Goal: Task Accomplishment & Management: Use online tool/utility

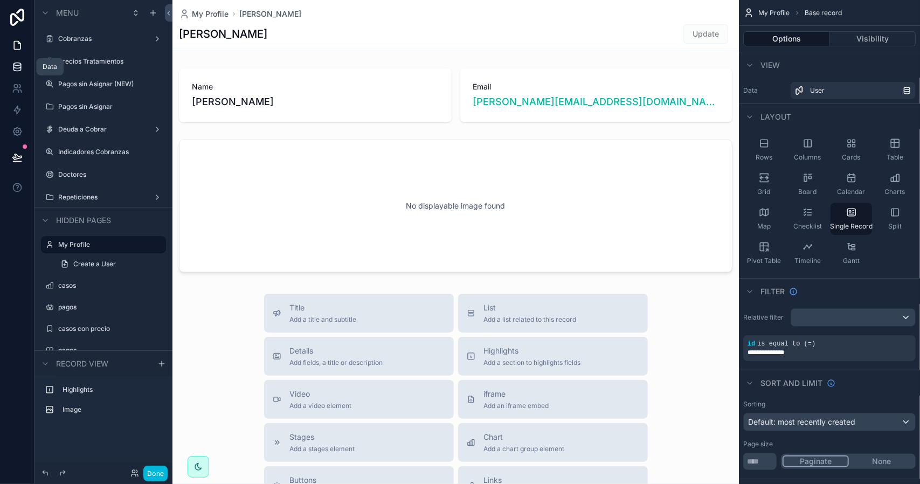
click at [20, 64] on icon at bounding box center [17, 66] width 11 height 11
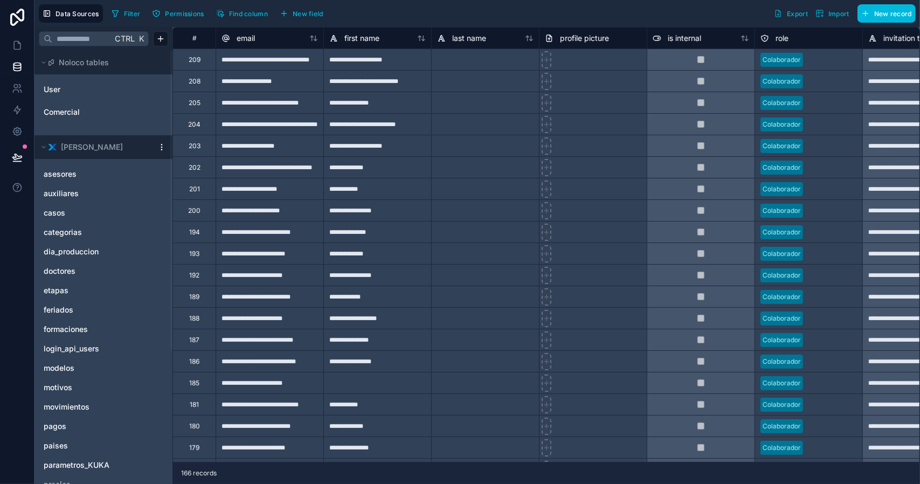
click at [58, 216] on span "casos" at bounding box center [55, 212] width 22 height 11
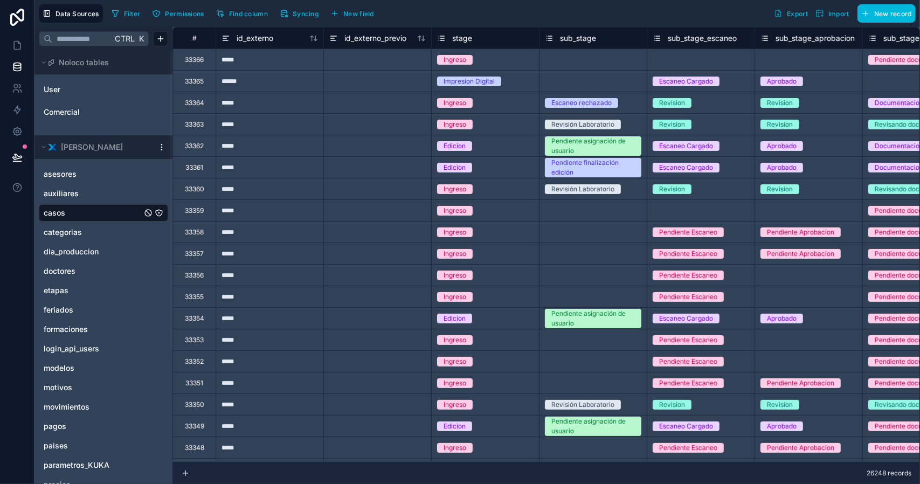
click at [124, 11] on span "Filter" at bounding box center [132, 14] width 17 height 8
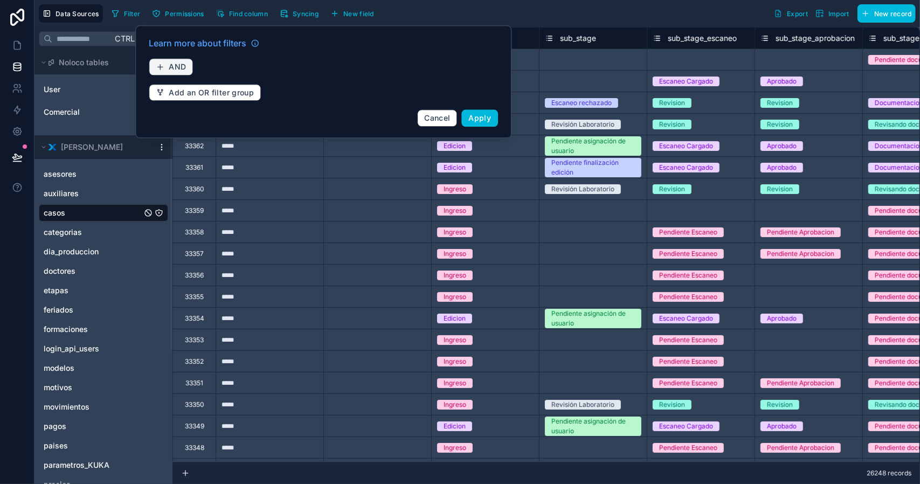
click at [171, 65] on span "AND" at bounding box center [177, 67] width 17 height 10
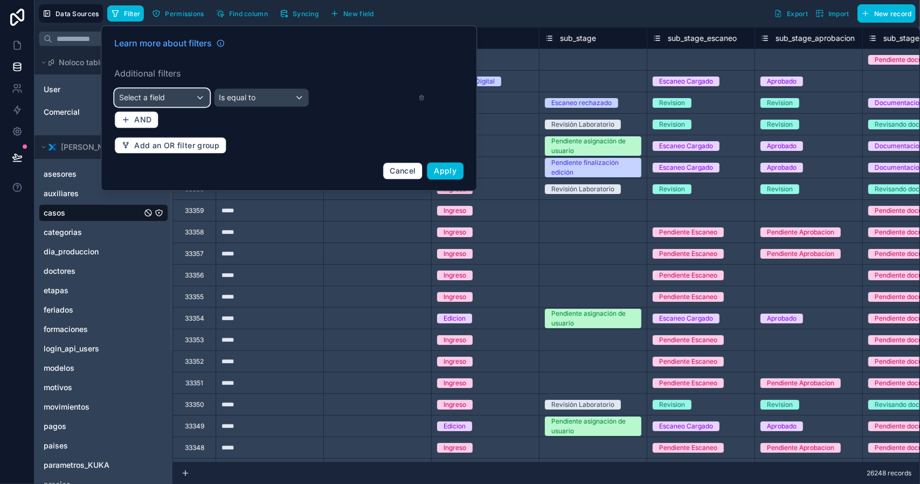
click at [171, 93] on div "Select a field" at bounding box center [162, 97] width 94 height 17
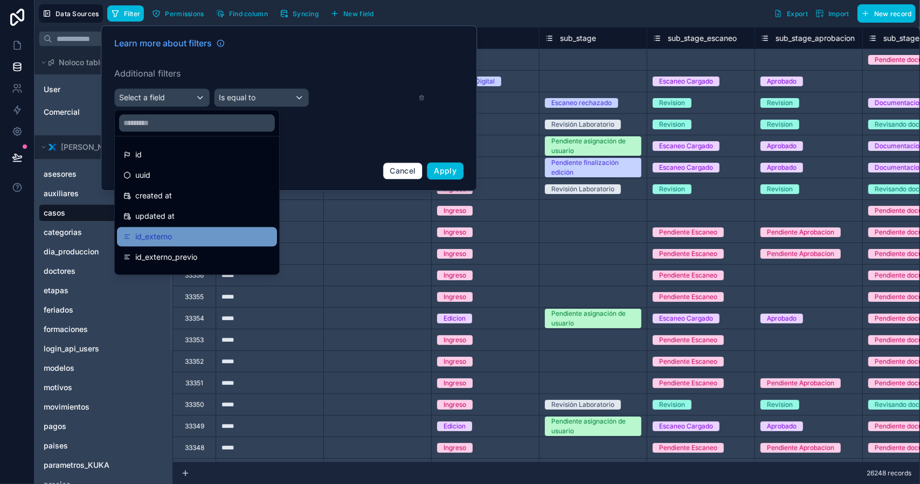
click at [178, 237] on div "id_externo" at bounding box center [196, 236] width 147 height 13
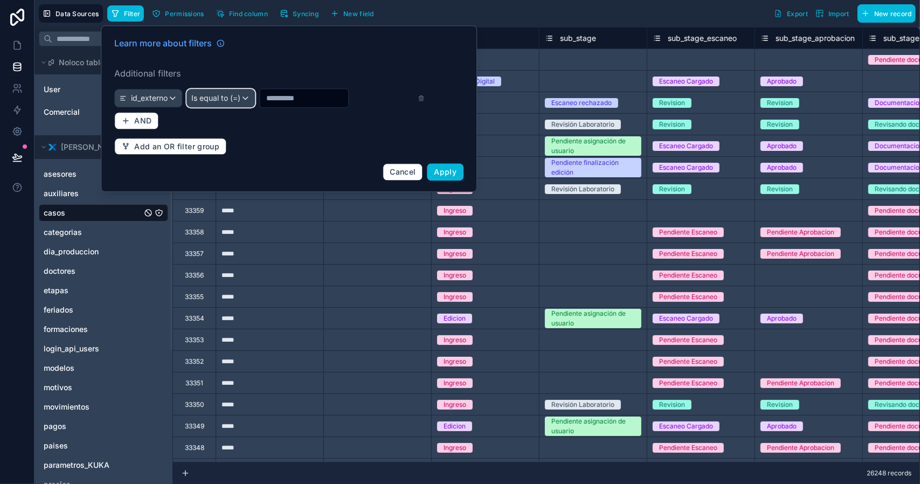
click at [230, 100] on span "Is equal to (=)" at bounding box center [215, 98] width 49 height 11
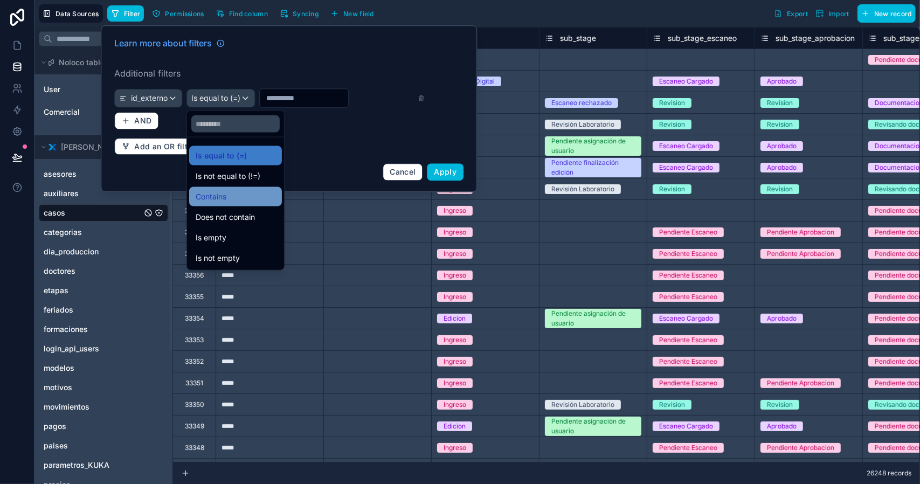
click at [232, 195] on div "Contains" at bounding box center [236, 196] width 80 height 13
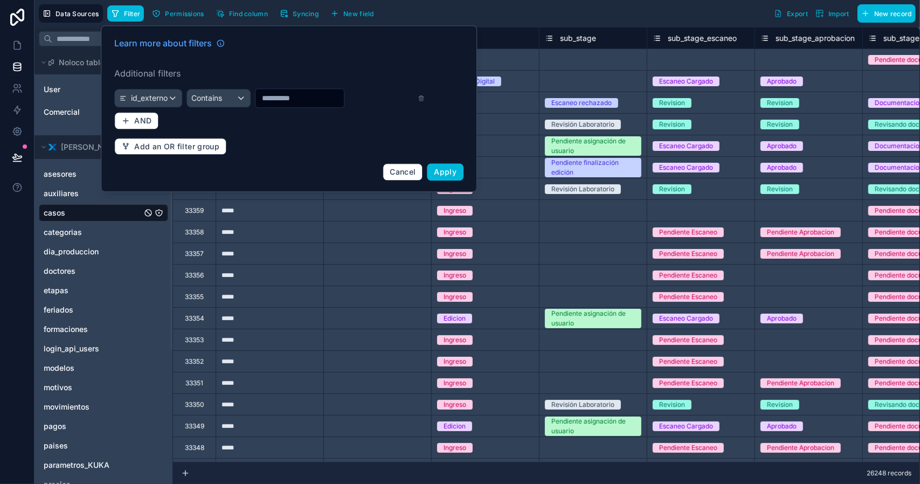
click at [284, 93] on input "text" at bounding box center [299, 98] width 88 height 15
type input "*****"
click at [442, 170] on span "Apply" at bounding box center [445, 171] width 23 height 9
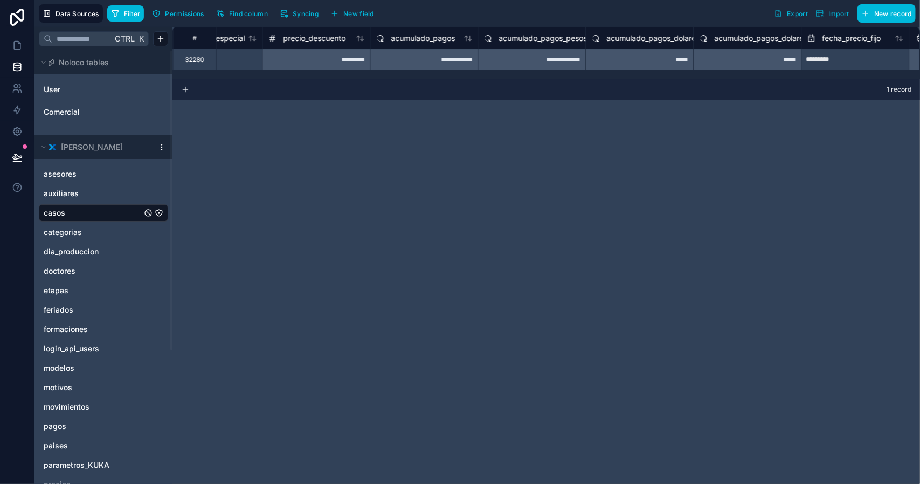
scroll to position [0, 15497]
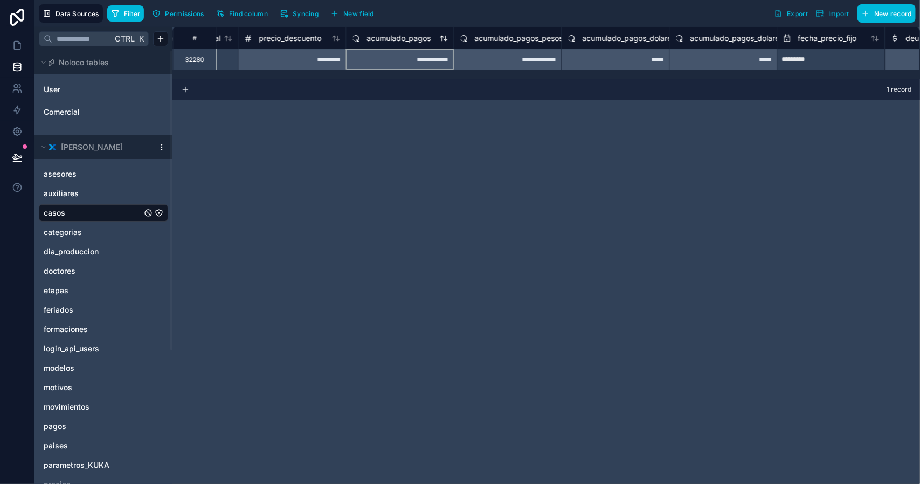
click at [414, 38] on span "acumulado_pagos" at bounding box center [398, 38] width 64 height 11
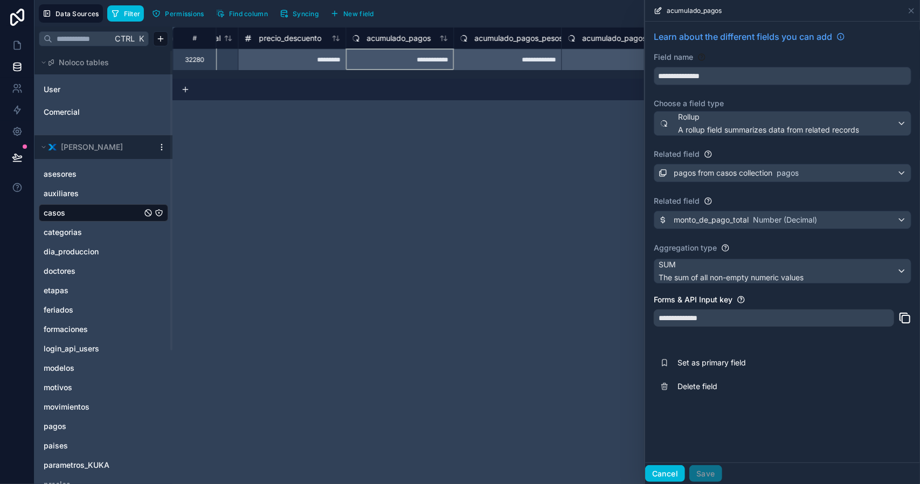
click at [677, 476] on button "Cancel" at bounding box center [665, 473] width 40 height 17
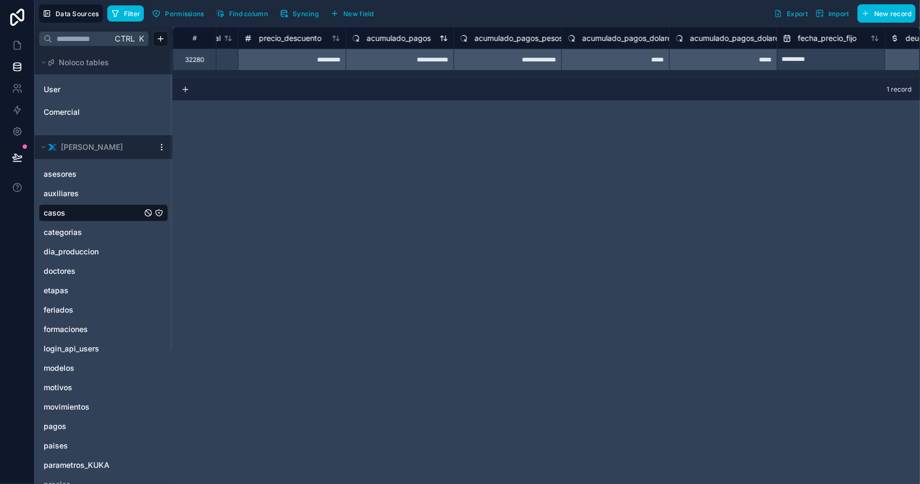
click at [399, 37] on span "acumulado_pagos" at bounding box center [398, 38] width 64 height 11
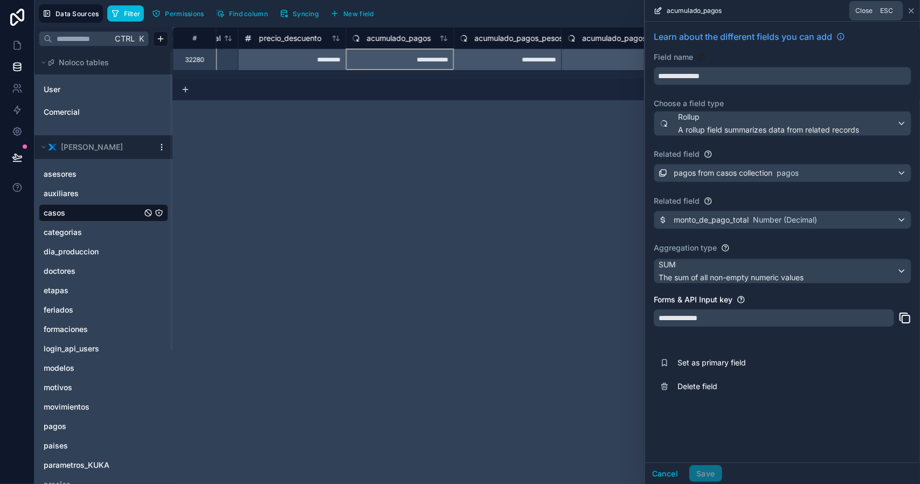
click at [913, 11] on icon at bounding box center [911, 10] width 9 height 9
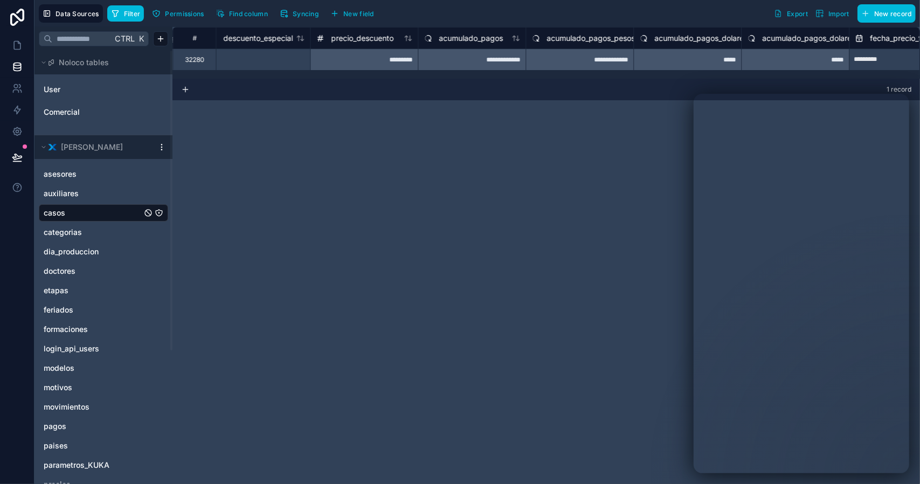
scroll to position [0, 15472]
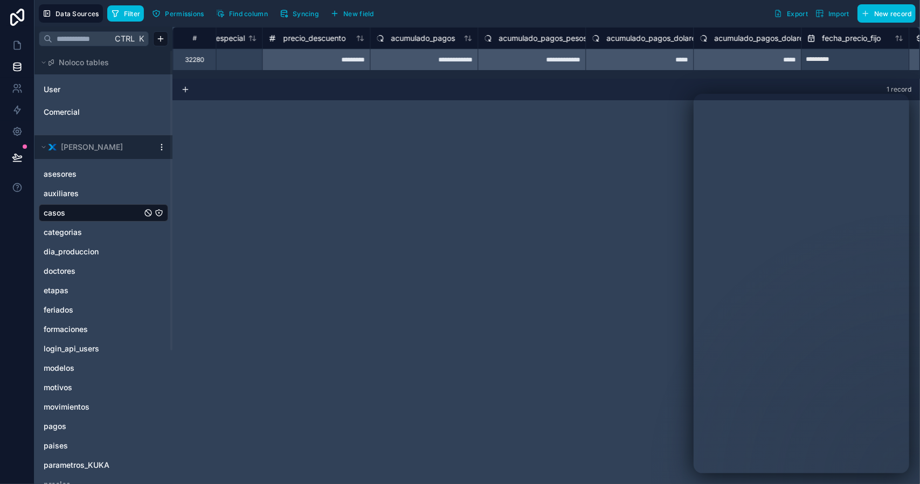
click at [543, 36] on span "acumulado_pagos_pesos" at bounding box center [542, 38] width 88 height 11
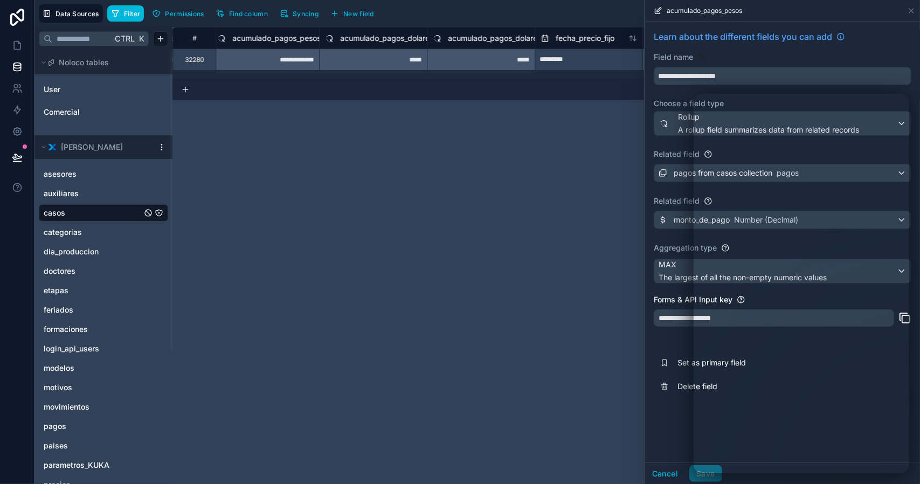
scroll to position [0, 15750]
click at [494, 35] on span "acumulado_pagos_dolares_pesos" at bounding box center [494, 38] width 117 height 11
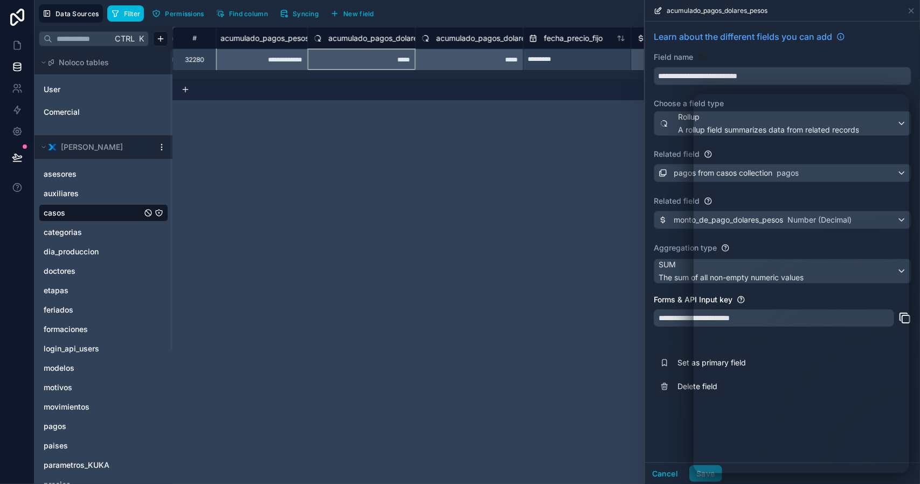
click at [364, 34] on span "acumulado_pagos_dolares" at bounding box center [374, 38] width 93 height 11
click at [565, 149] on div "**********" at bounding box center [545, 255] width 747 height 457
click at [665, 480] on button "Cancel" at bounding box center [665, 473] width 40 height 17
click at [667, 475] on div "**********" at bounding box center [545, 255] width 747 height 457
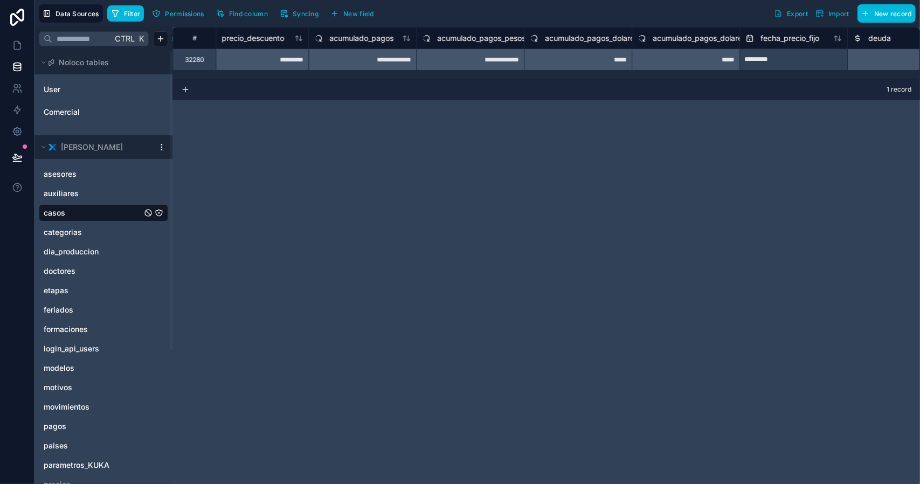
scroll to position [0, 15605]
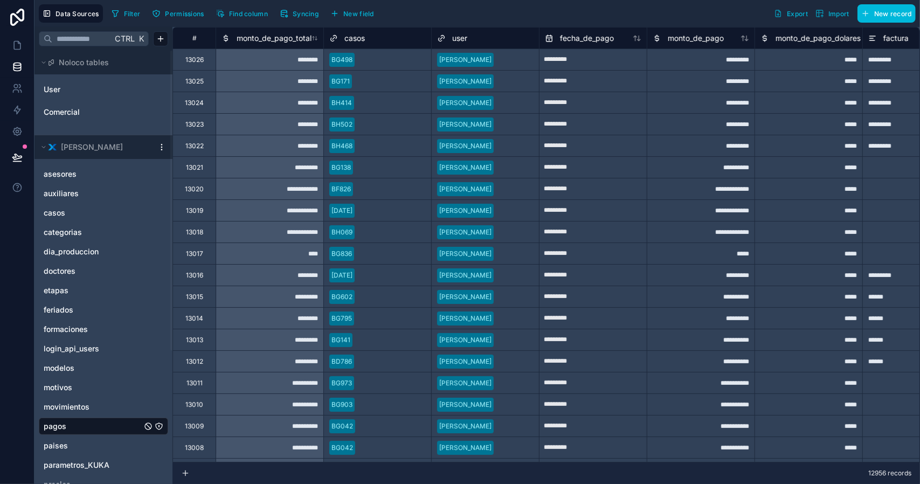
click at [127, 12] on span "Filter" at bounding box center [132, 14] width 17 height 8
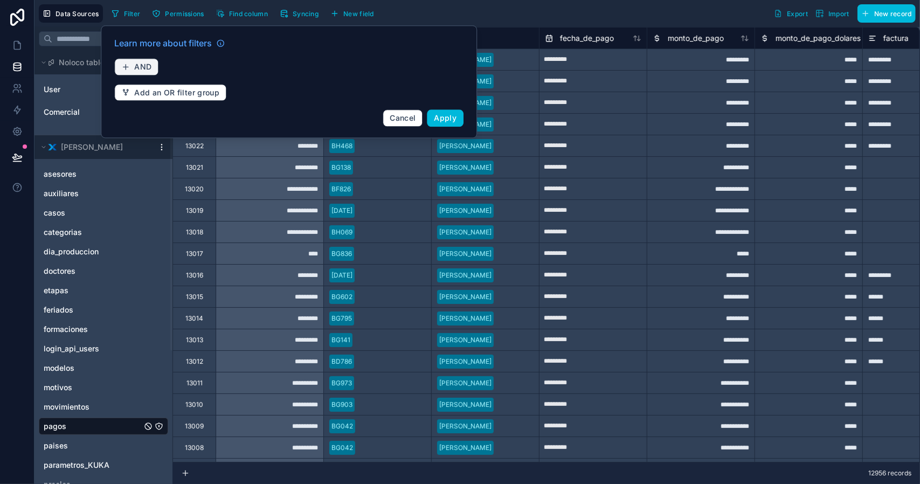
click at [140, 69] on span "AND" at bounding box center [142, 67] width 17 height 10
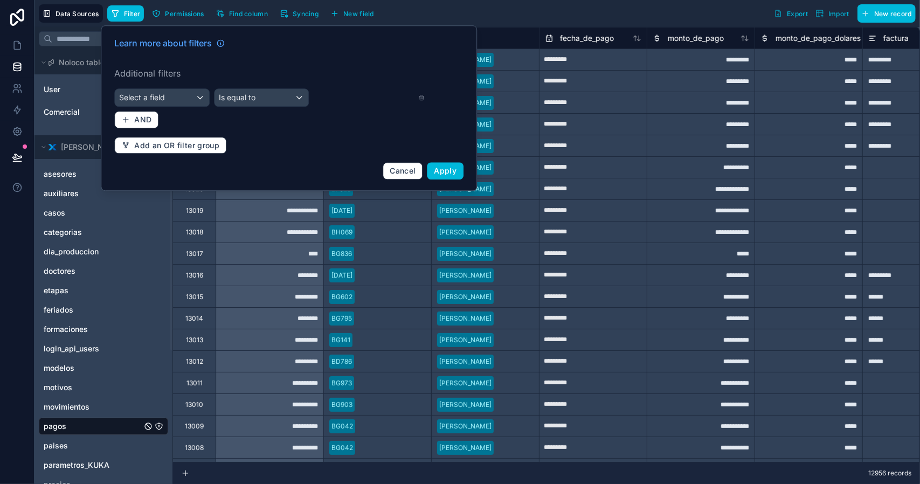
click at [283, 253] on div "****" at bounding box center [270, 253] width 108 height 22
click at [163, 101] on span "Select a field" at bounding box center [142, 97] width 46 height 9
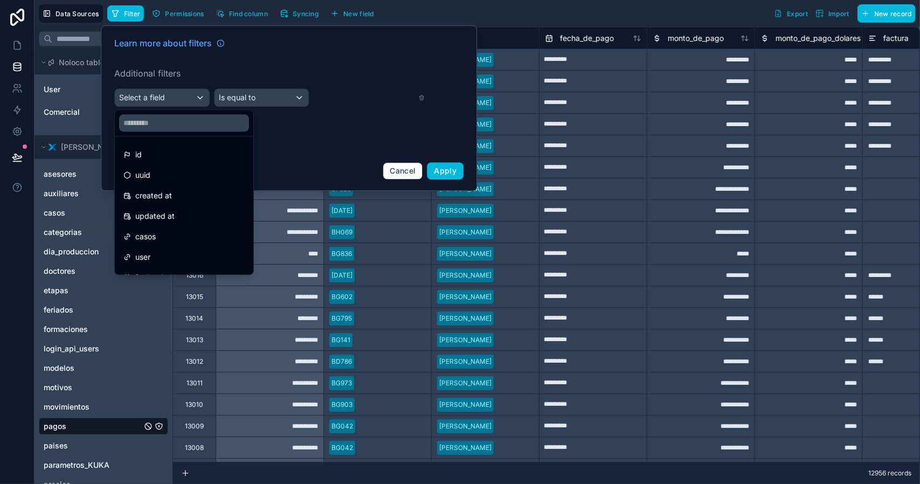
click at [168, 235] on div "casos" at bounding box center [183, 236] width 121 height 13
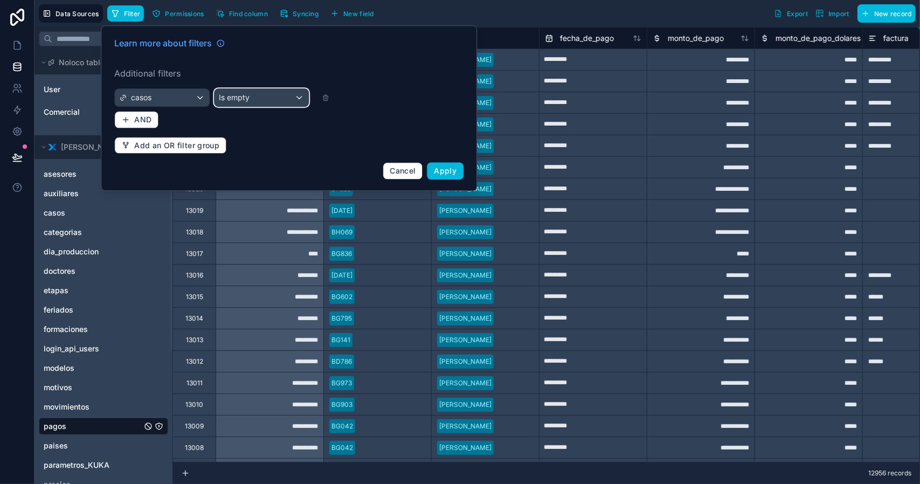
click at [242, 98] on span "Is empty" at bounding box center [234, 97] width 31 height 11
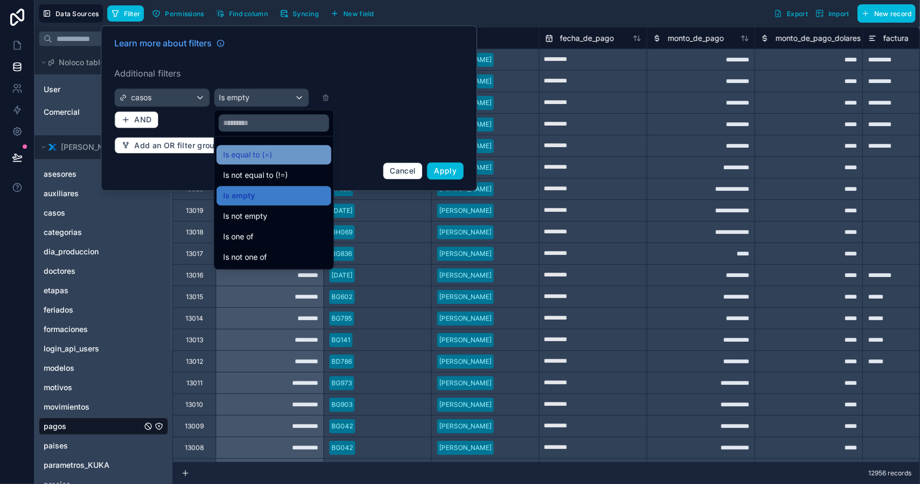
click at [251, 149] on span "Is equal to (=)" at bounding box center [247, 154] width 49 height 13
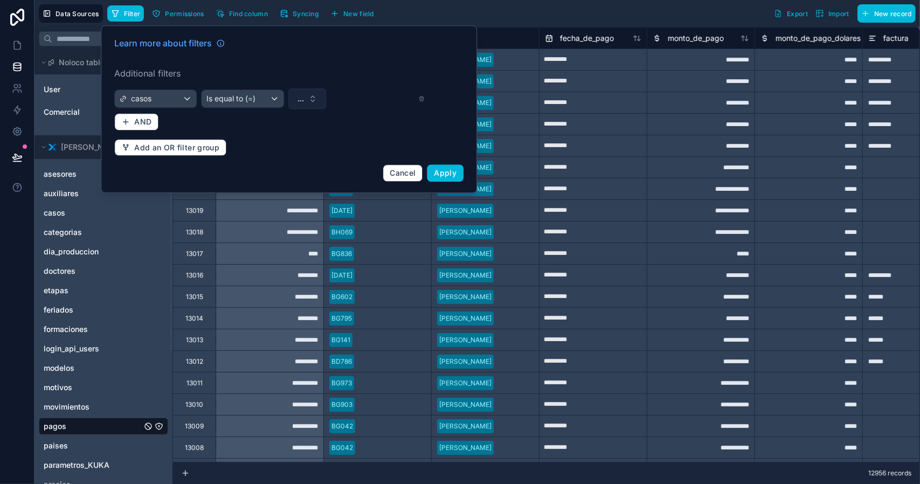
click at [305, 101] on button "..." at bounding box center [307, 98] width 38 height 20
type input "*****"
click at [272, 141] on div "BG556" at bounding box center [307, 141] width 150 height 17
click at [441, 170] on span "Apply" at bounding box center [445, 172] width 23 height 9
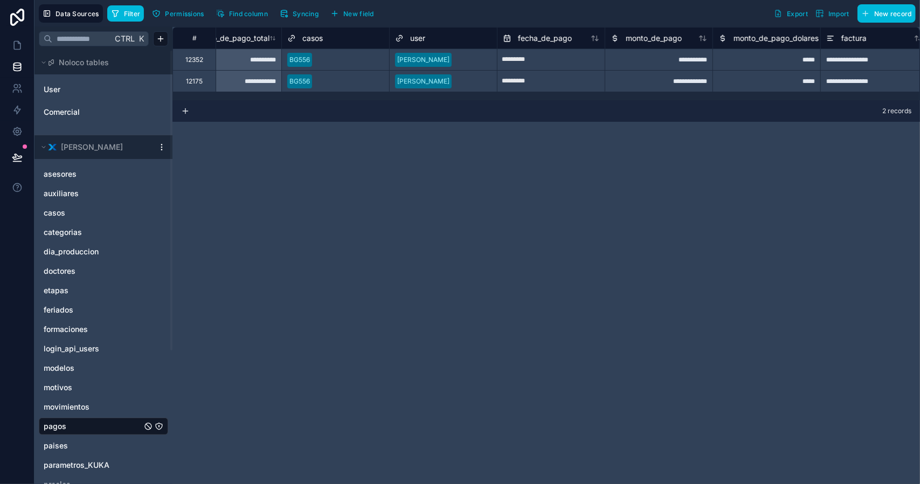
scroll to position [0, 46]
click at [667, 62] on div "**********" at bounding box center [654, 59] width 108 height 22
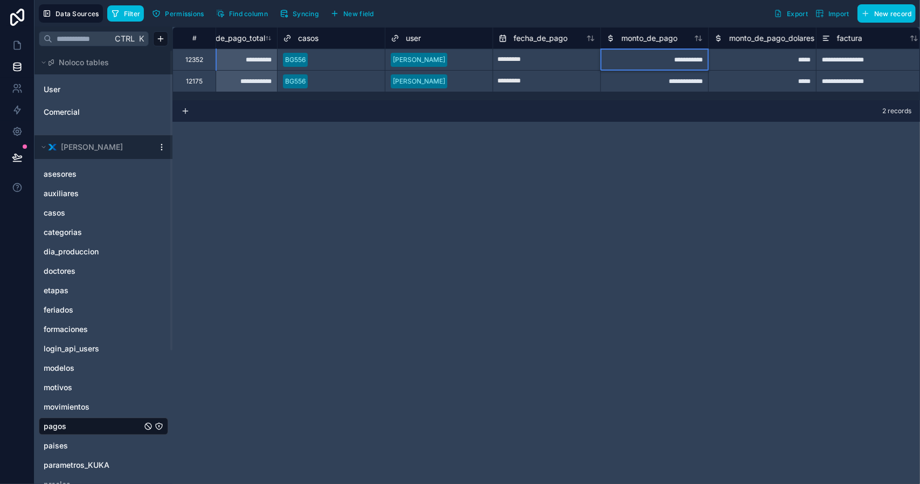
click at [667, 62] on div "**********" at bounding box center [654, 59] width 108 height 22
click at [641, 59] on input "**********" at bounding box center [654, 59] width 107 height 21
click at [672, 86] on div "**********" at bounding box center [654, 81] width 108 height 22
click at [732, 181] on div "**********" at bounding box center [545, 255] width 747 height 457
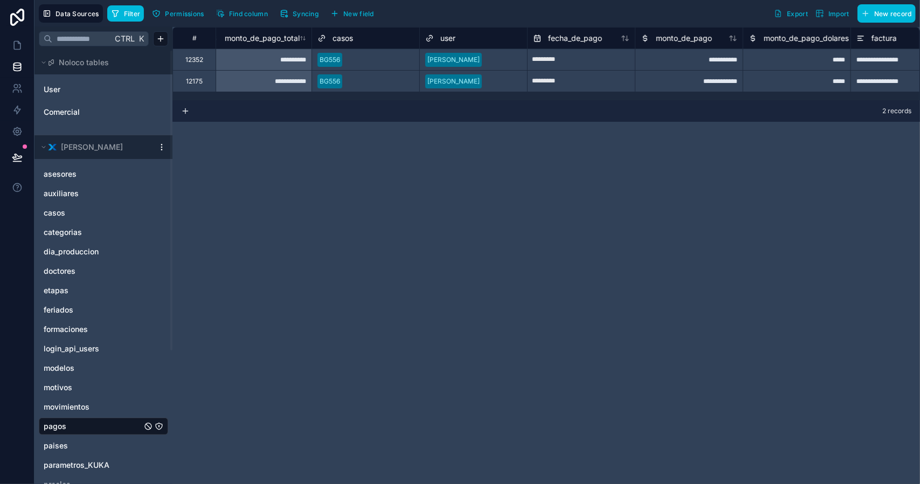
scroll to position [0, 0]
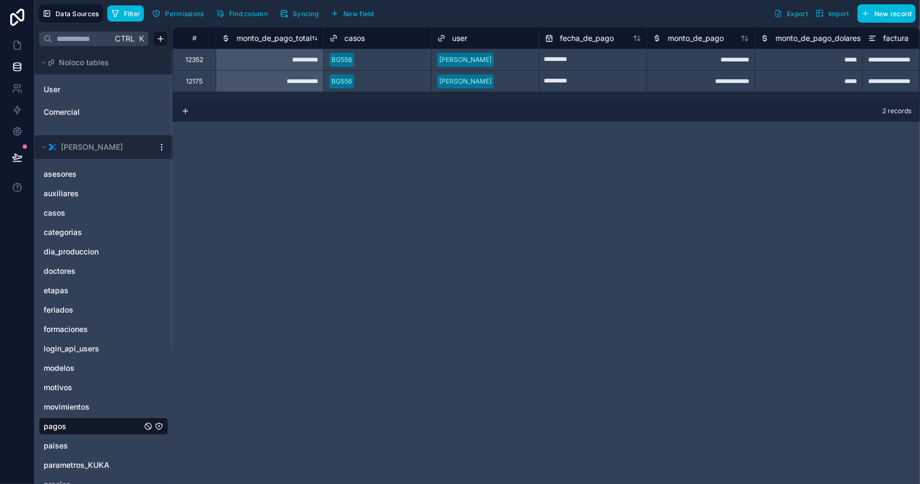
click at [258, 35] on span "monto_de_pago_total" at bounding box center [274, 38] width 75 height 11
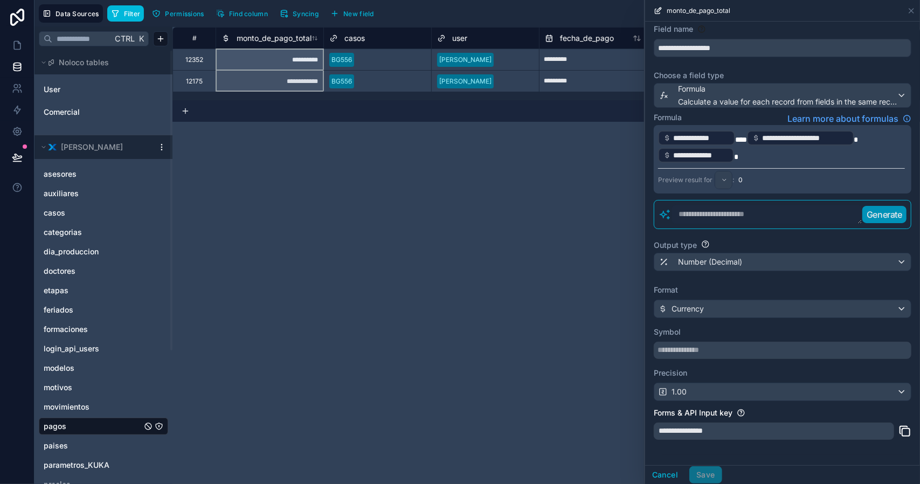
scroll to position [54, 0]
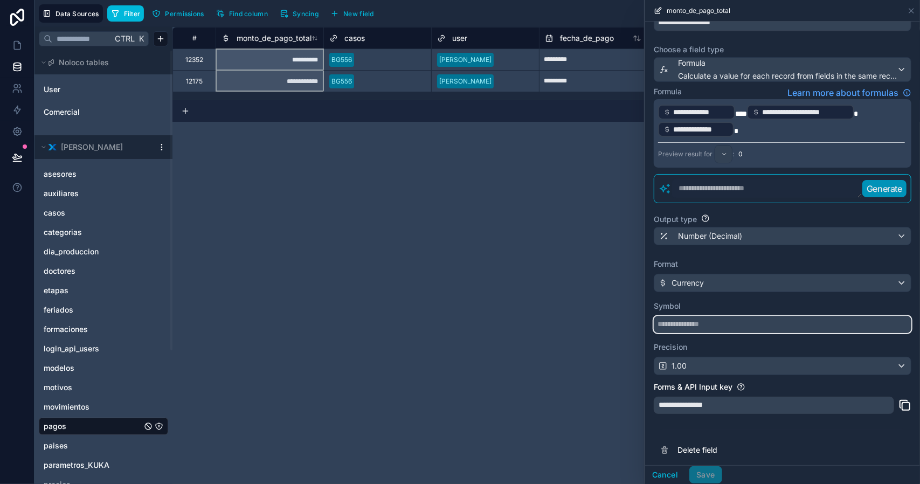
click at [699, 327] on input "text" at bounding box center [783, 324] width 258 height 17
click at [698, 323] on input "text" at bounding box center [783, 324] width 258 height 17
click at [671, 324] on input "text" at bounding box center [783, 324] width 258 height 17
type input "*"
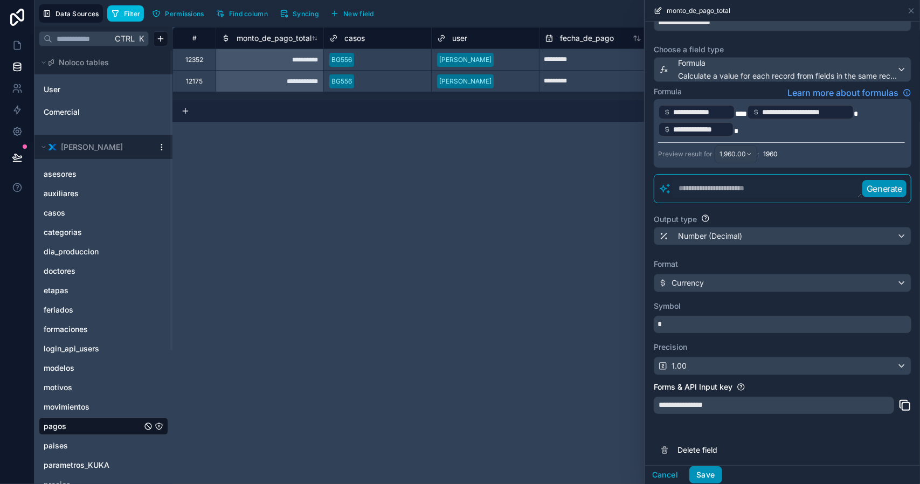
click at [709, 475] on button "Save" at bounding box center [705, 474] width 32 height 17
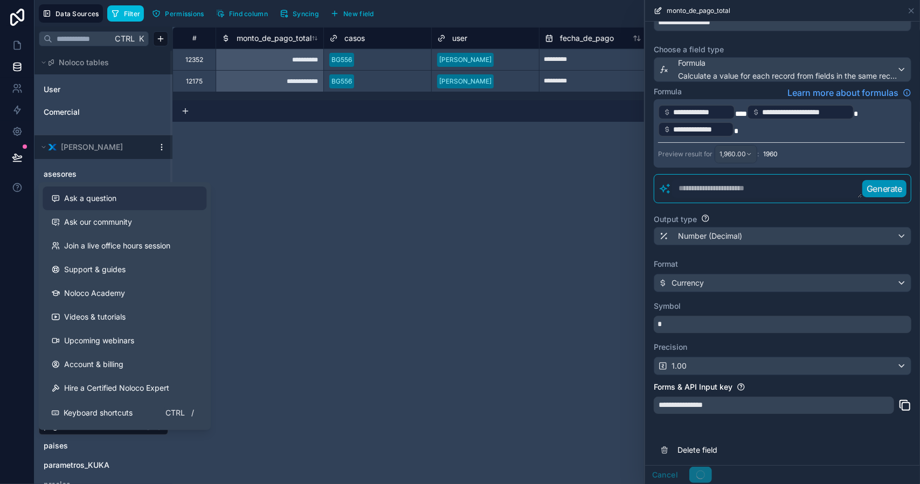
click at [87, 193] on span "Ask a question" at bounding box center [90, 198] width 52 height 11
